Goal: Connect with others: Connect with others

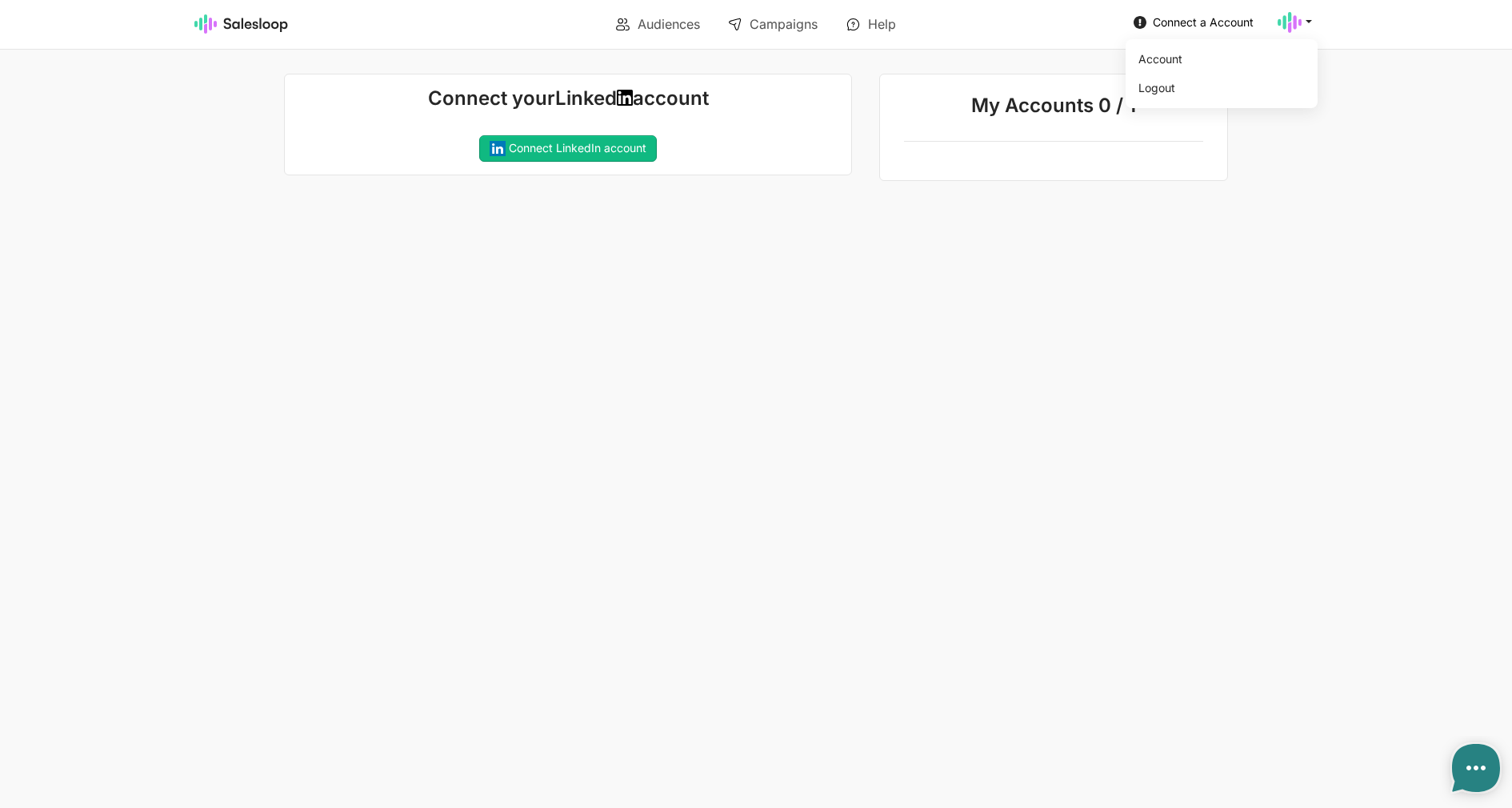
click at [1282, 24] on icon at bounding box center [1290, 23] width 24 height 24
drag, startPoint x: 657, startPoint y: 152, endPoint x: 638, endPoint y: 160, distance: 20.6
click at [647, 158] on link "Connect LinkedIn account" at bounding box center [568, 149] width 177 height 27
type textarea "x"
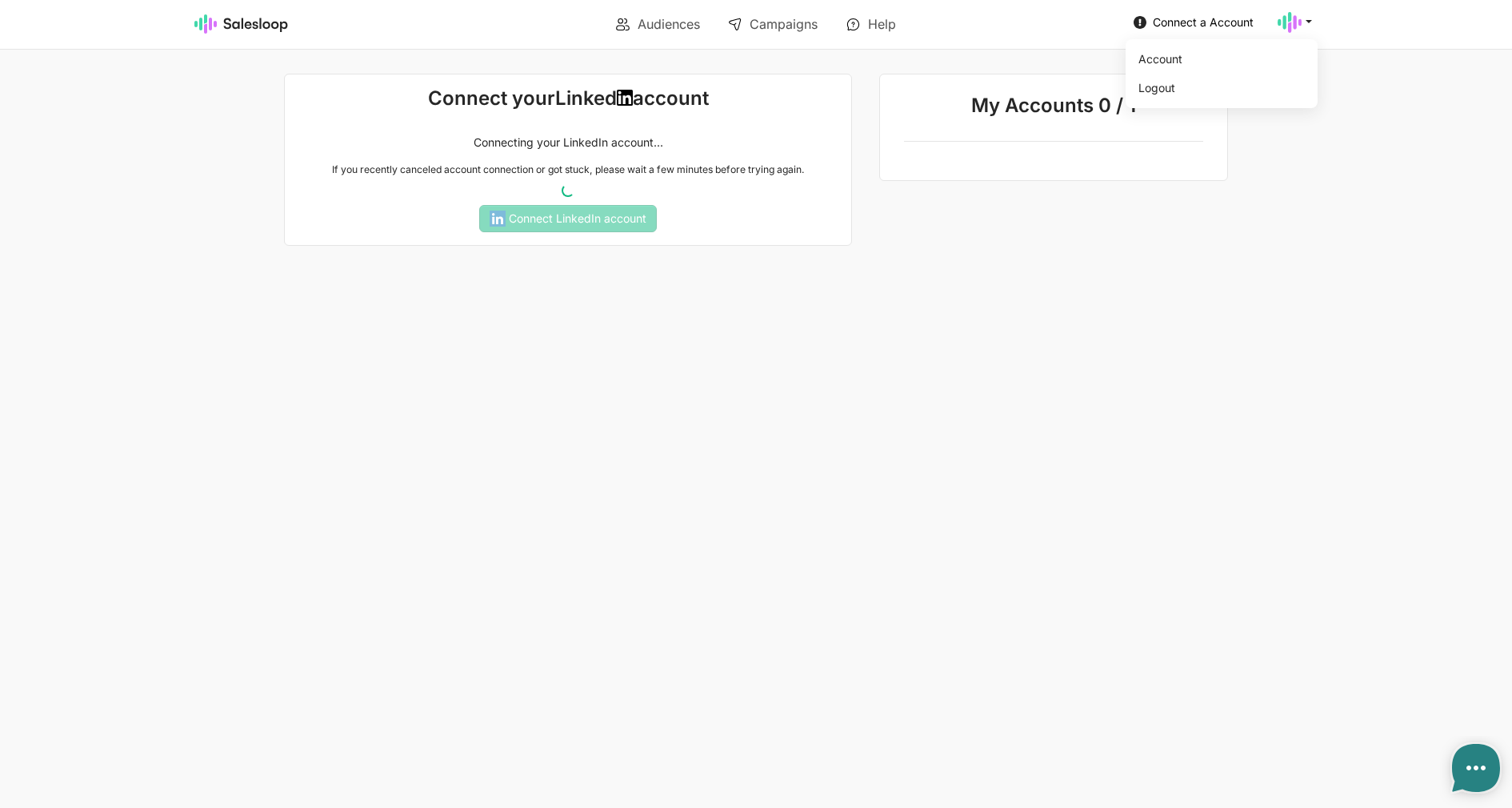
click at [1299, 24] on use at bounding box center [1290, 23] width 24 height 21
click at [1262, 90] on link "Logout" at bounding box center [1219, 88] width 172 height 27
type textarea "x"
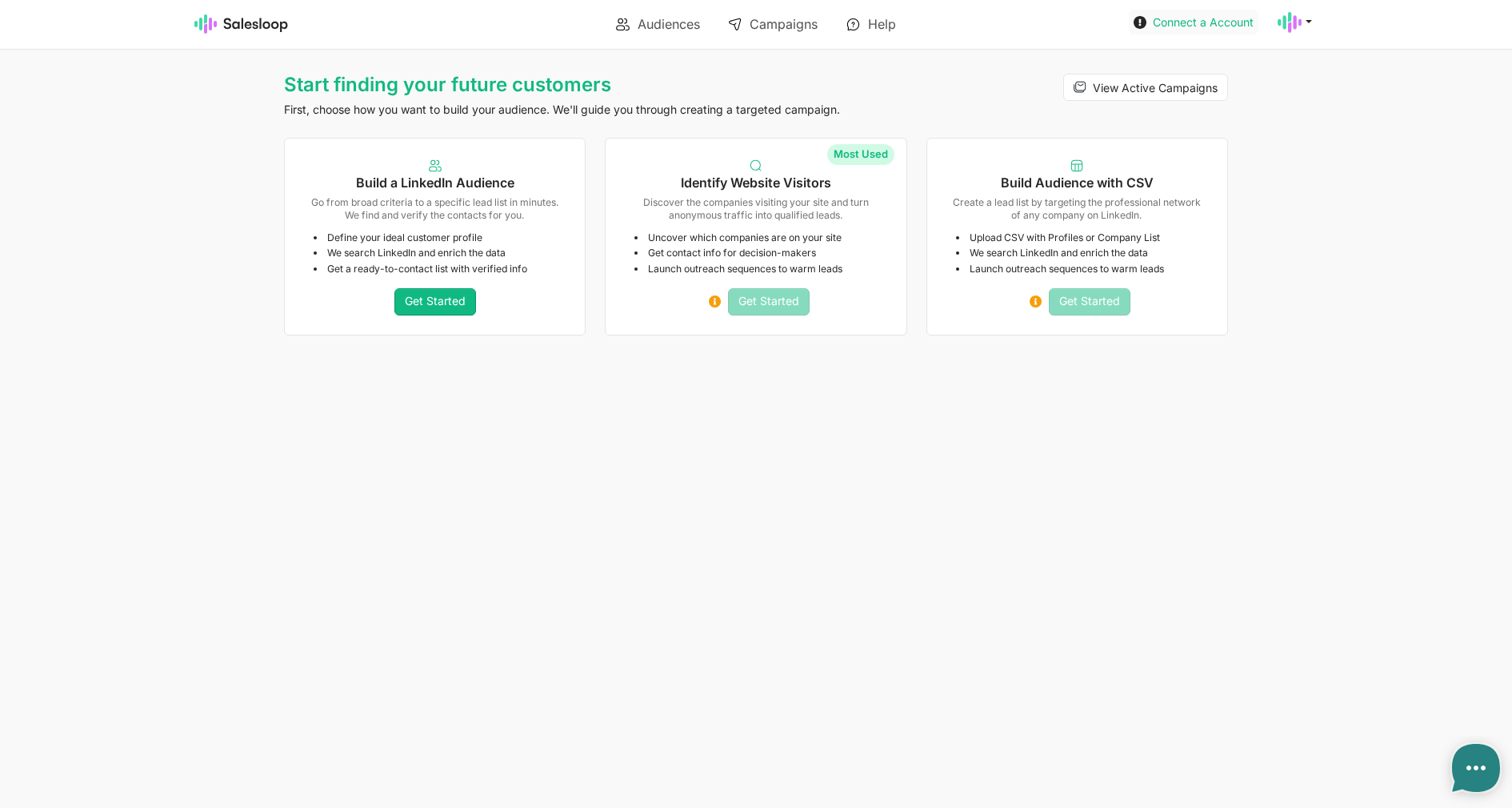
type textarea "x"
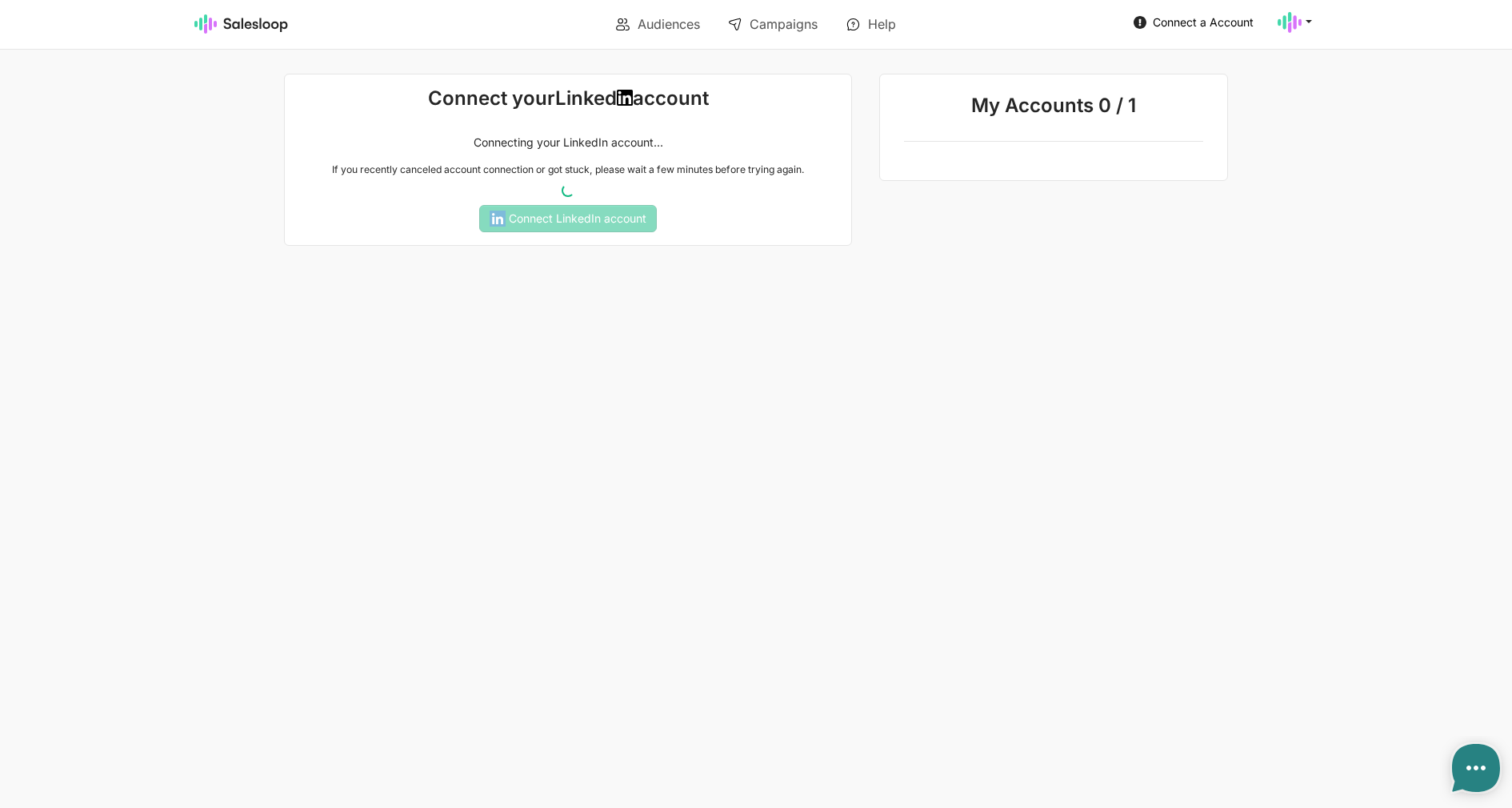
type textarea "x"
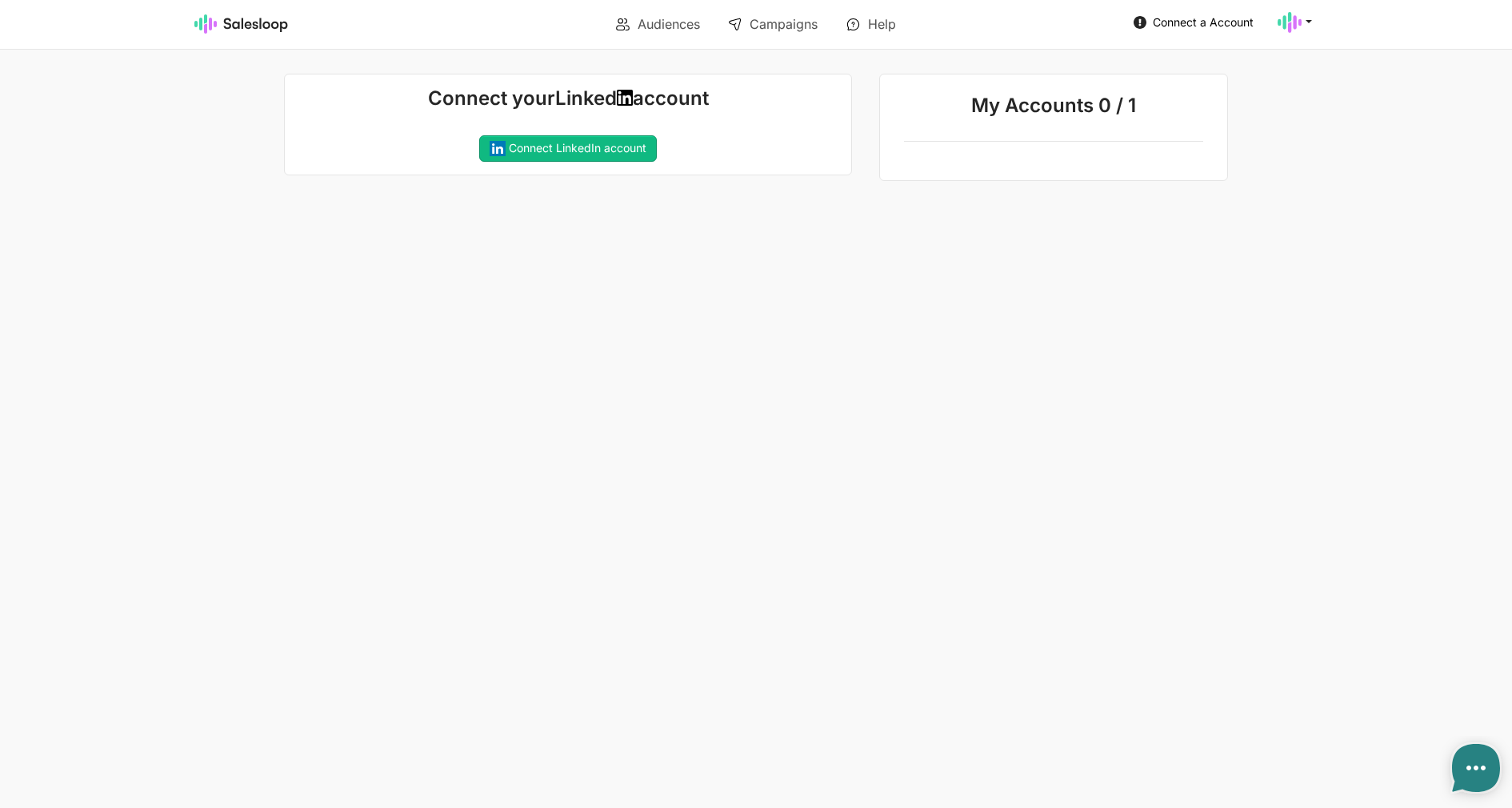
type textarea "x"
